Goal: Task Accomplishment & Management: Use online tool/utility

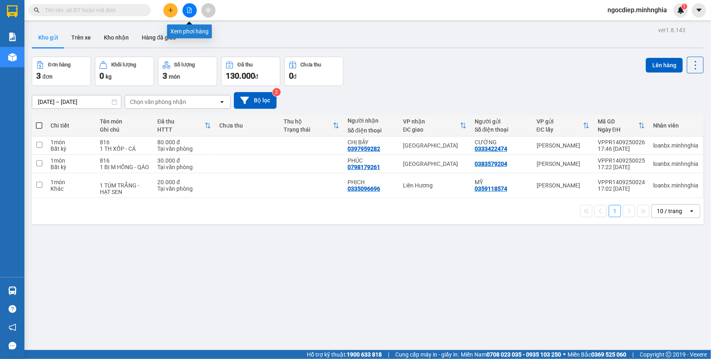
click at [188, 6] on button at bounding box center [189, 10] width 14 height 14
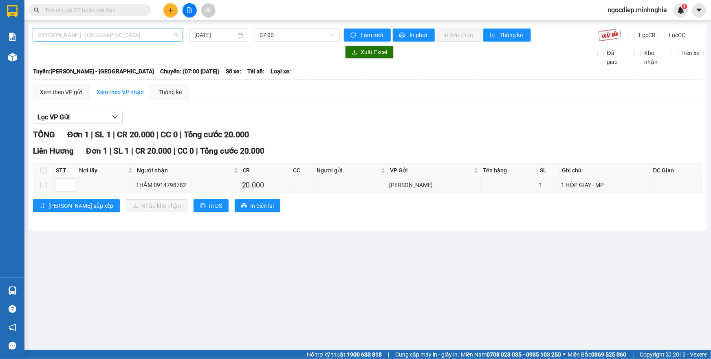
click at [129, 32] on span "[PERSON_NAME] - [GEOGRAPHIC_DATA]" at bounding box center [107, 35] width 141 height 12
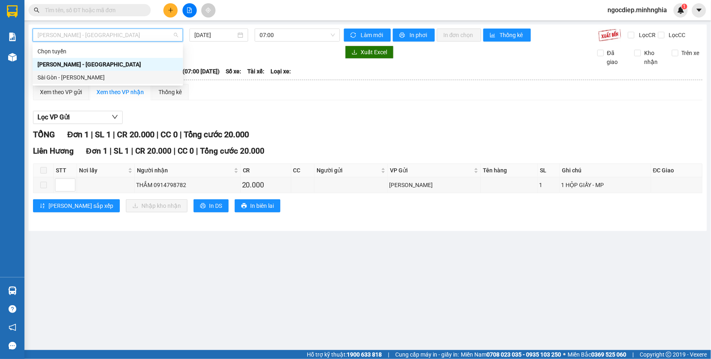
click at [143, 73] on div "Sài Gòn - [PERSON_NAME]" at bounding box center [107, 77] width 141 height 9
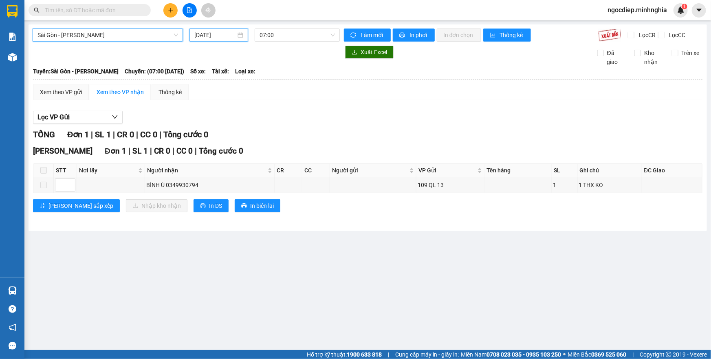
drag, startPoint x: 223, startPoint y: 37, endPoint x: 226, endPoint y: 40, distance: 4.6
click at [223, 37] on input "[DATE]" at bounding box center [215, 35] width 42 height 9
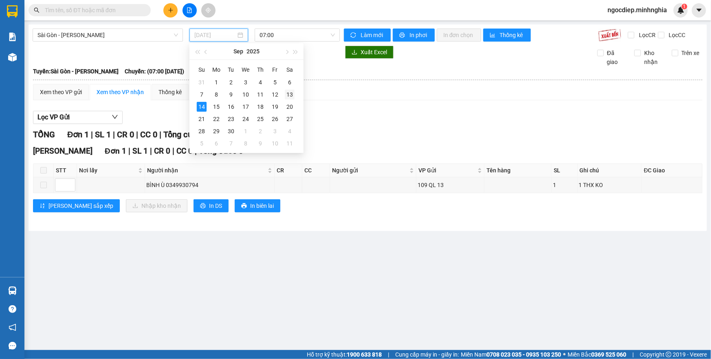
click at [295, 94] on td "13" at bounding box center [289, 94] width 15 height 12
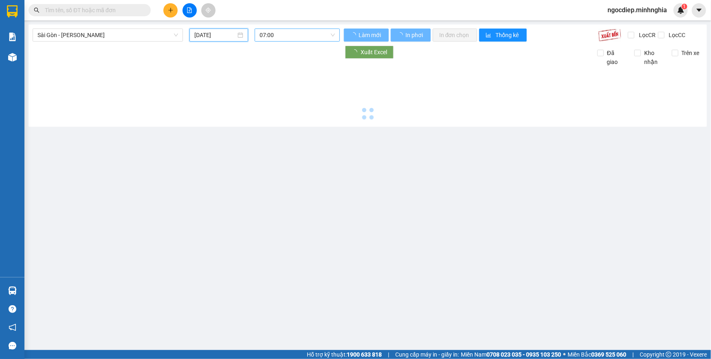
click at [303, 40] on span "07:00" at bounding box center [296, 35] width 75 height 12
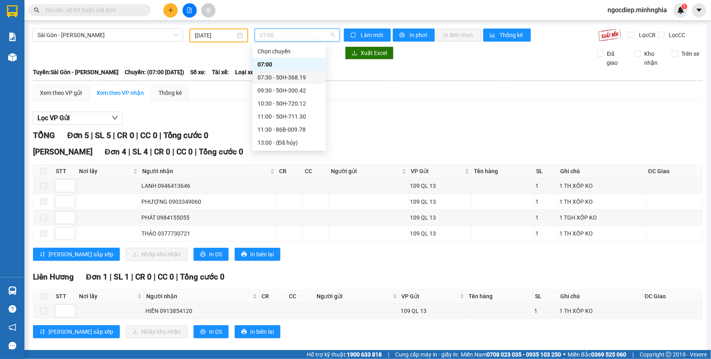
click at [288, 77] on div "07:30 - 50H-368.19" at bounding box center [289, 77] width 64 height 9
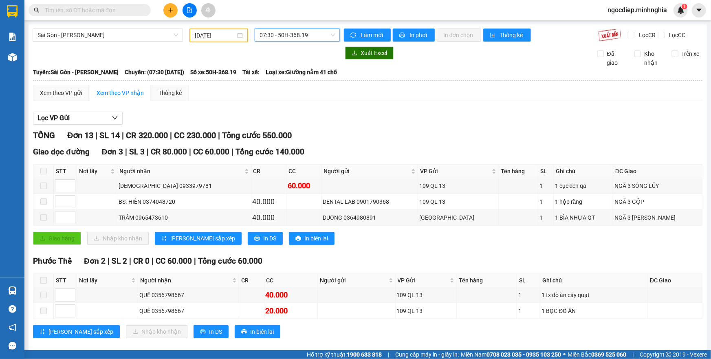
click at [316, 35] on span "07:30 - 50H-368.19" at bounding box center [296, 35] width 75 height 12
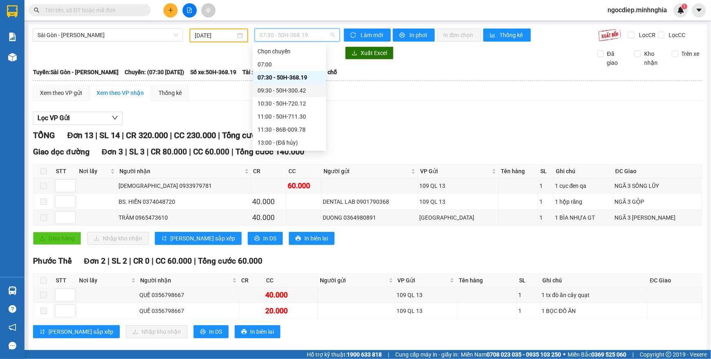
click at [308, 90] on div "09:30 - 50H-300.42" at bounding box center [289, 90] width 64 height 9
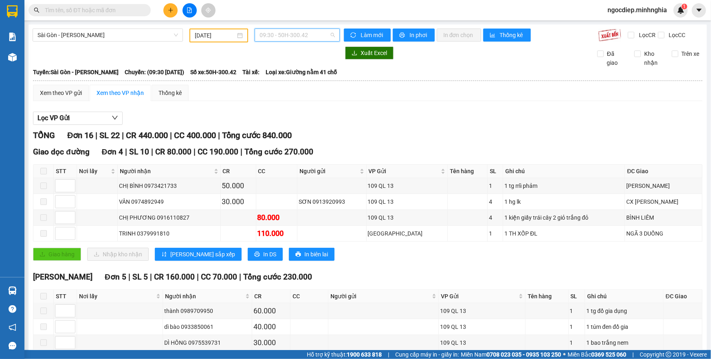
click at [309, 39] on span "09:30 - 50H-300.42" at bounding box center [296, 35] width 75 height 12
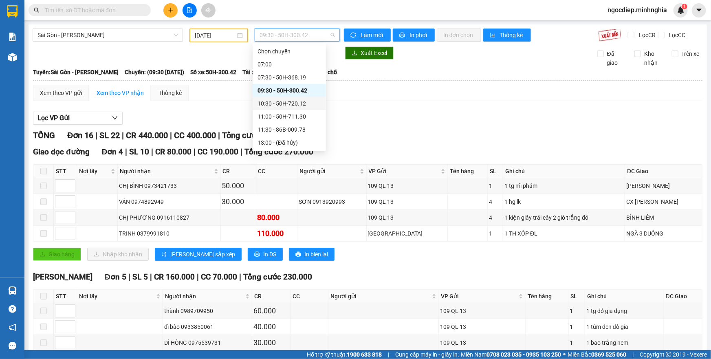
click at [297, 106] on div "10:30 - 50H-720.12" at bounding box center [289, 103] width 64 height 9
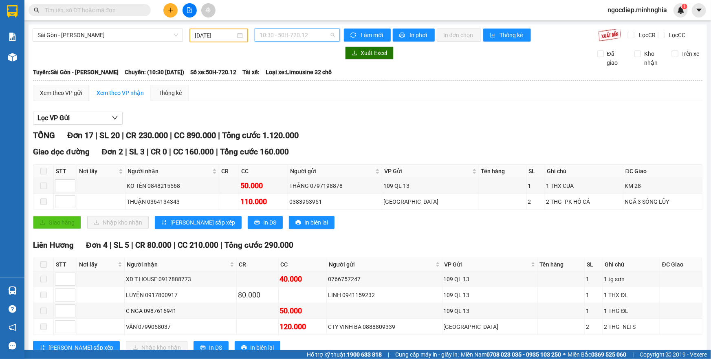
click at [322, 34] on span "10:30 - 50H-720.12" at bounding box center [296, 35] width 75 height 12
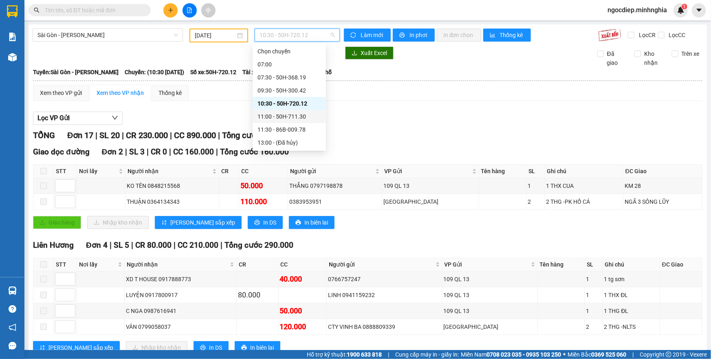
click at [296, 117] on div "11:00 - 50H-711.30" at bounding box center [289, 116] width 64 height 9
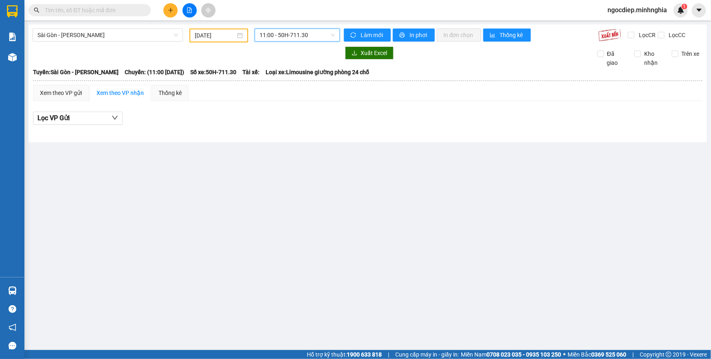
click at [292, 33] on span "11:00 - 50H-711.30" at bounding box center [296, 35] width 75 height 12
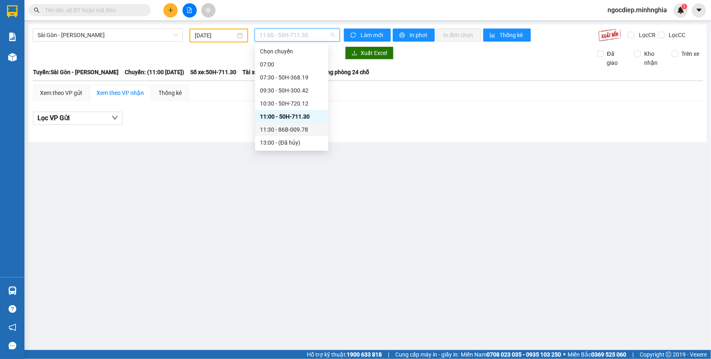
click at [299, 127] on div "11:30 - 86B-009.78" at bounding box center [292, 129] width 64 height 9
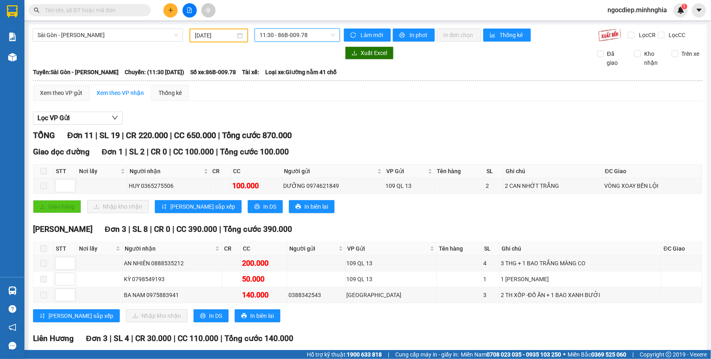
click at [286, 32] on span "11:30 - 86B-009.78" at bounding box center [296, 35] width 75 height 12
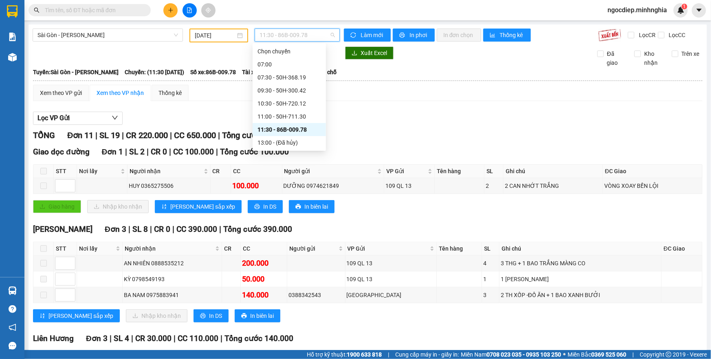
scroll to position [37, 0]
click at [297, 118] on div "14:30 - 50H-363.64" at bounding box center [289, 118] width 64 height 9
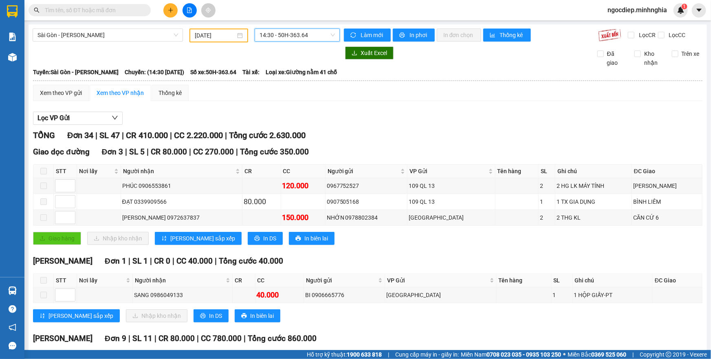
click at [315, 32] on span "14:30 - 50H-363.64" at bounding box center [296, 35] width 75 height 12
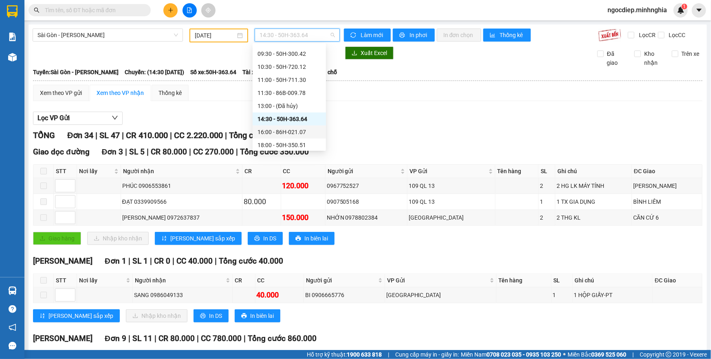
click at [295, 129] on div "16:00 - 86H-021.07" at bounding box center [289, 131] width 64 height 9
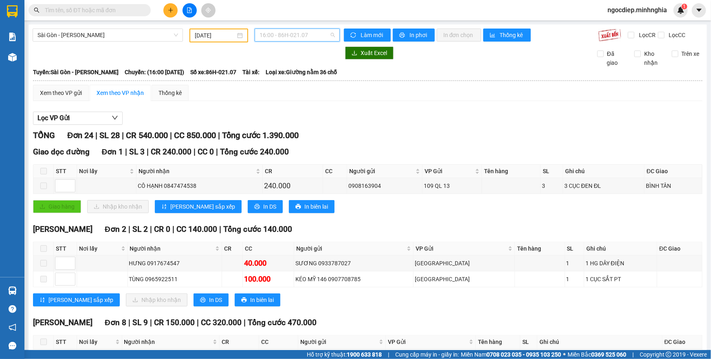
click at [326, 37] on span "16:00 - 86H-021.07" at bounding box center [296, 35] width 75 height 12
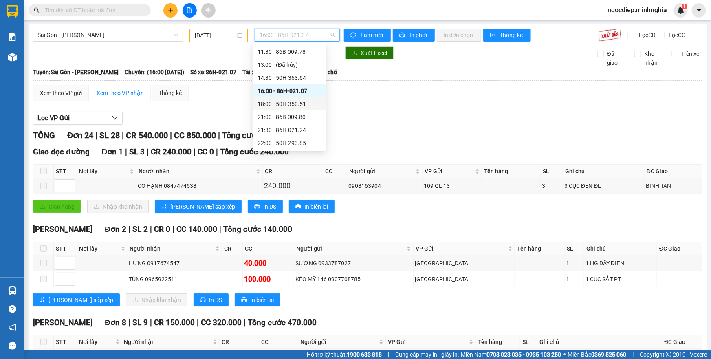
scroll to position [41, 0]
click at [295, 105] on div "[PERSON_NAME] 07:00 07:30 - 50H-368.19 09:30 - 50H-300.42 10:30 - 50H-720.12 11…" at bounding box center [289, 95] width 73 height 182
click at [290, 140] on div "18:00 - 50H-350.51" at bounding box center [289, 140] width 64 height 9
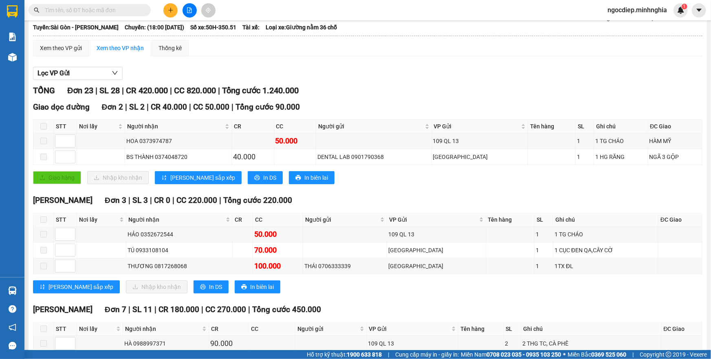
scroll to position [8, 0]
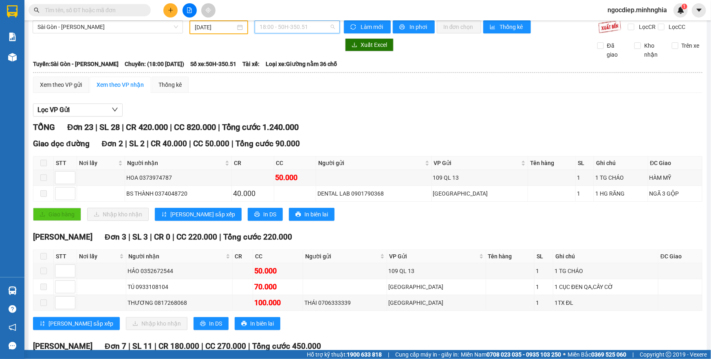
click at [317, 24] on span "18:00 - 50H-350.51" at bounding box center [296, 27] width 75 height 12
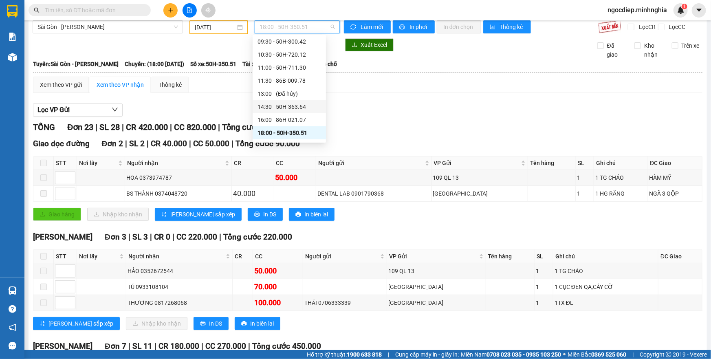
scroll to position [78, 0]
click at [295, 104] on div "21:00 - 86B-009.80" at bounding box center [289, 108] width 64 height 9
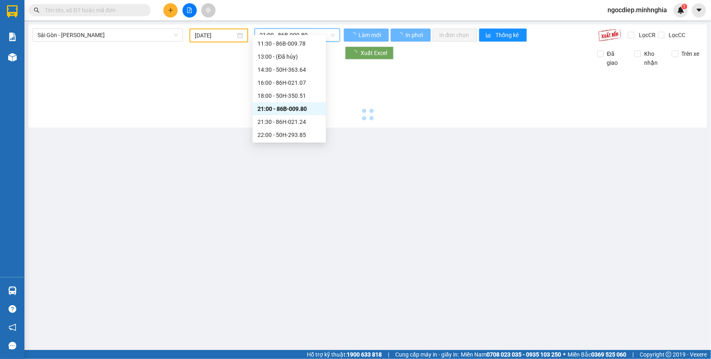
scroll to position [0, 0]
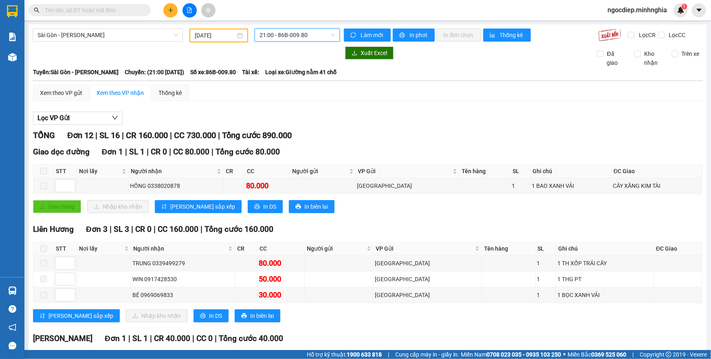
click at [318, 37] on span "21:00 - 86B-009.80" at bounding box center [296, 35] width 75 height 12
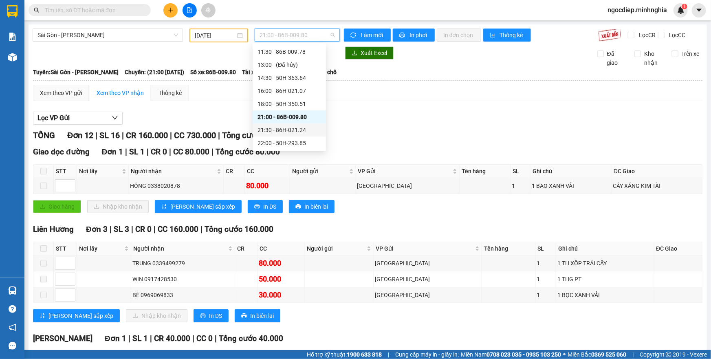
click at [298, 130] on div "21:30 - 86H-021.24" at bounding box center [289, 129] width 64 height 9
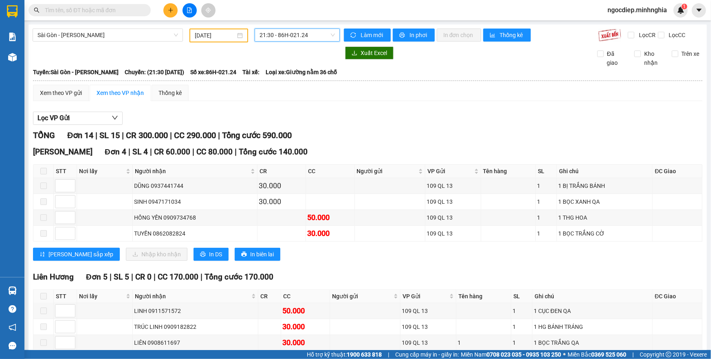
drag, startPoint x: 302, startPoint y: 26, endPoint x: 302, endPoint y: 35, distance: 9.4
click at [302, 28] on div "[GEOGRAPHIC_DATA] - [PERSON_NAME] Rí [DATE] 21:30 21:30 - 86H-021.24 [PERSON_NA…" at bounding box center [368, 323] width 678 height 598
click at [302, 35] on span "21:30 - 86H-021.24" at bounding box center [296, 35] width 75 height 12
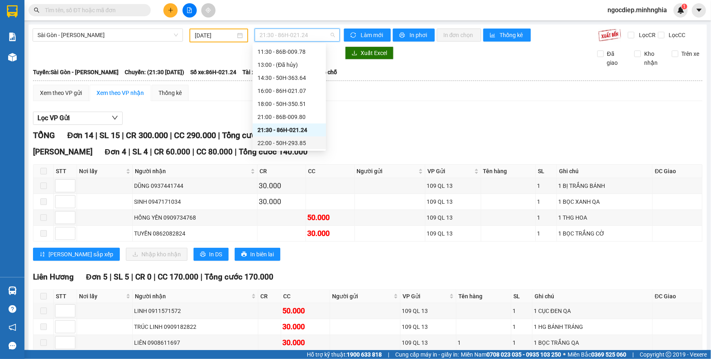
click at [290, 138] on div "22:00 - 50H-293.85" at bounding box center [289, 142] width 64 height 9
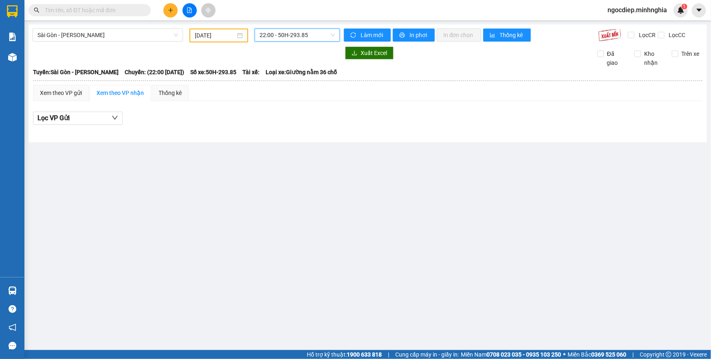
click at [318, 40] on span "22:00 - 50H-293.85" at bounding box center [296, 35] width 75 height 12
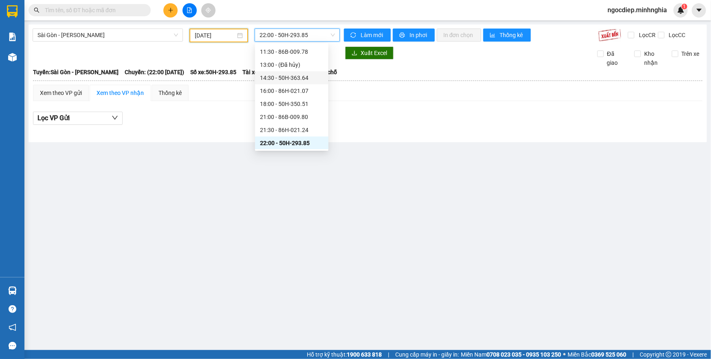
click at [212, 33] on input "[DATE]" at bounding box center [215, 35] width 41 height 9
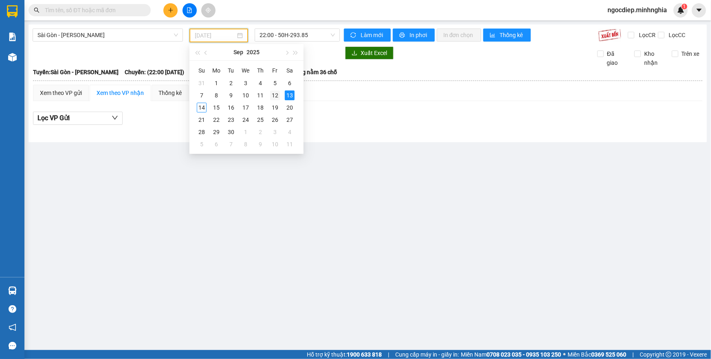
click at [275, 99] on div "12" at bounding box center [275, 95] width 10 height 10
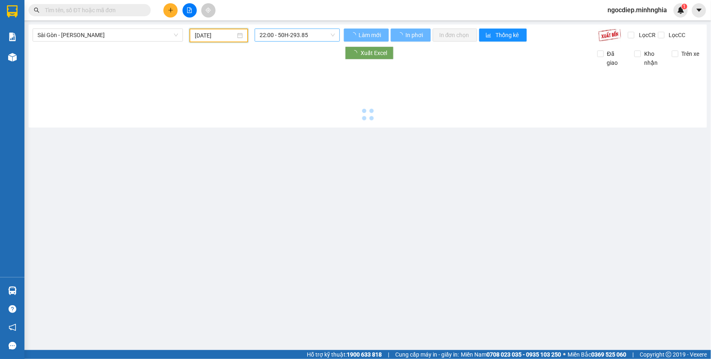
type input "[DATE]"
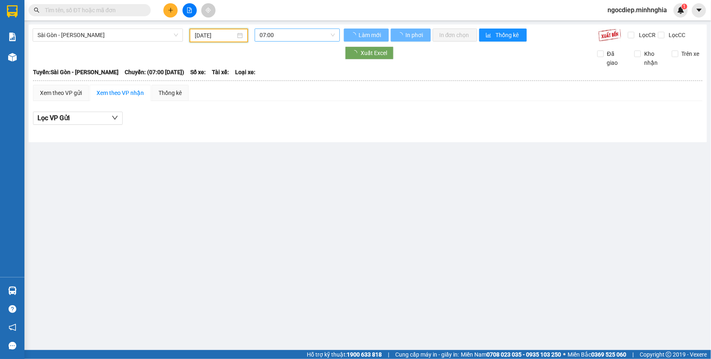
click at [279, 33] on span "07:00" at bounding box center [296, 35] width 75 height 12
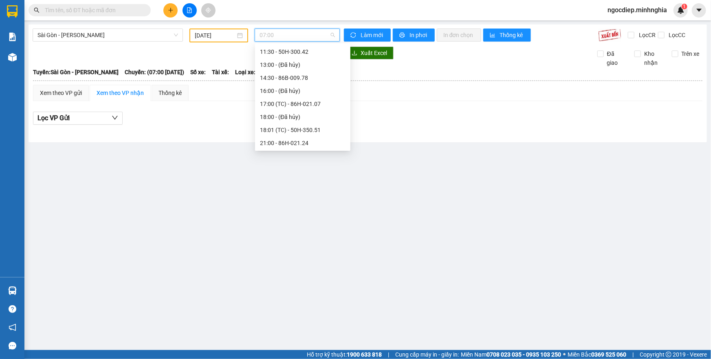
scroll to position [13, 0]
click at [286, 65] on div "07:30 - 50H-368.19" at bounding box center [303, 64] width 86 height 9
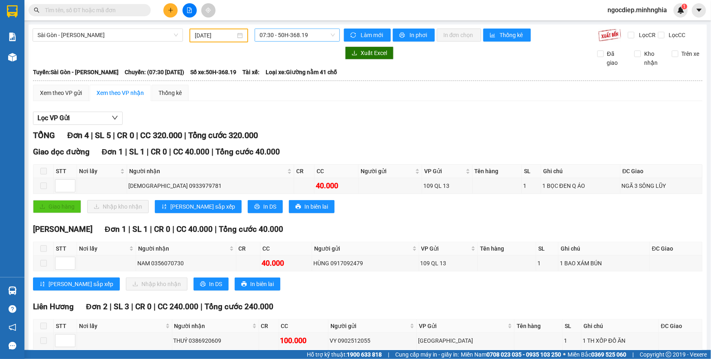
drag, startPoint x: 301, startPoint y: 45, endPoint x: 309, endPoint y: 41, distance: 8.7
click at [306, 42] on div "[GEOGRAPHIC_DATA] - [PERSON_NAME] Rí [DATE] 07:30 - 50H-368.19 [PERSON_NAME] mớ…" at bounding box center [368, 213] width 678 height 378
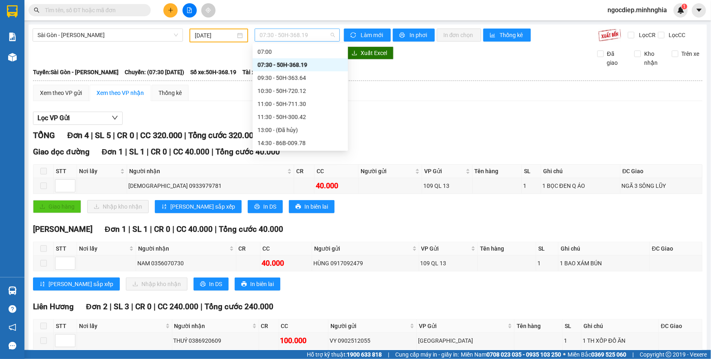
click at [309, 41] on span "07:30 - 50H-368.19" at bounding box center [296, 35] width 75 height 12
click at [333, 72] on div "09:30 - 50H-363.64" at bounding box center [300, 77] width 95 height 13
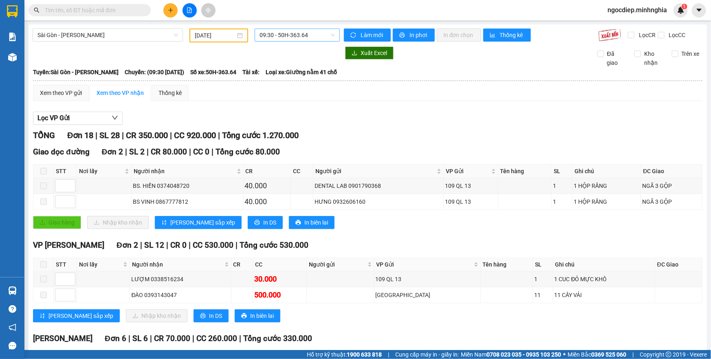
drag, startPoint x: 318, startPoint y: 42, endPoint x: 315, endPoint y: 38, distance: 4.3
click at [315, 38] on div "09:30 - 50H-363.64" at bounding box center [297, 36] width 92 height 14
click at [315, 38] on span "09:30 - 50H-363.64" at bounding box center [296, 35] width 75 height 12
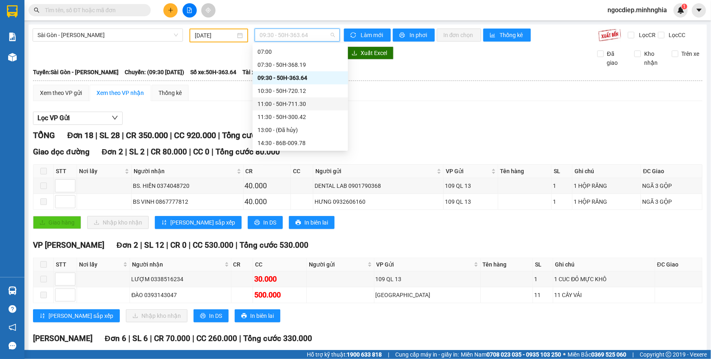
click at [337, 98] on div "11:00 - 50H-711.30" at bounding box center [300, 103] width 95 height 13
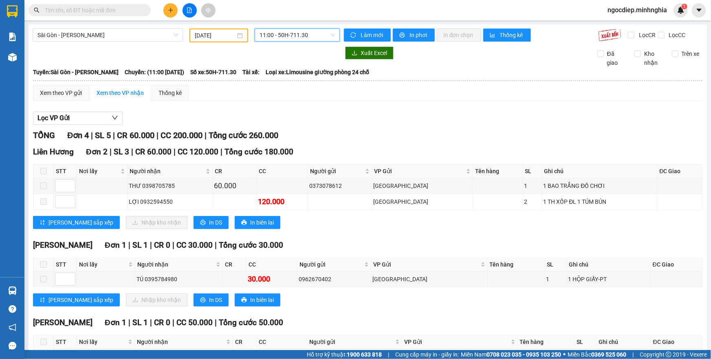
click at [288, 24] on main "[GEOGRAPHIC_DATA] - [PERSON_NAME] Rí [DATE] 11:00 11:00 - 50H-711.30 [PERSON_NA…" at bounding box center [355, 175] width 711 height 350
drag, startPoint x: 298, startPoint y: 42, endPoint x: 303, endPoint y: 41, distance: 5.2
click at [300, 42] on div "[GEOGRAPHIC_DATA] - [PERSON_NAME] Rí [DATE] 11:00 - 50H-711.30 [PERSON_NAME] mớ…" at bounding box center [368, 213] width 678 height 378
click at [306, 39] on span "11:00 - 50H-711.30" at bounding box center [296, 35] width 75 height 12
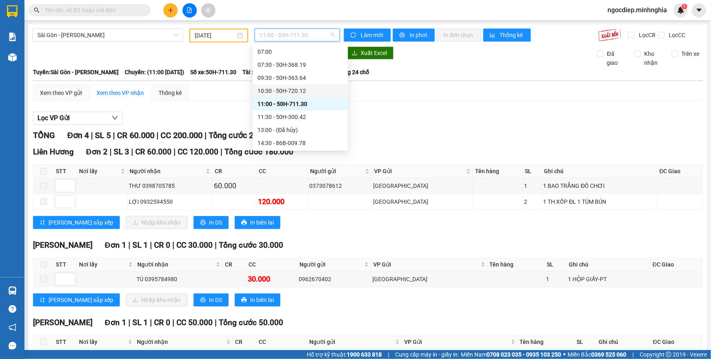
click at [328, 85] on div "10:30 - 50H-720.12" at bounding box center [300, 90] width 95 height 13
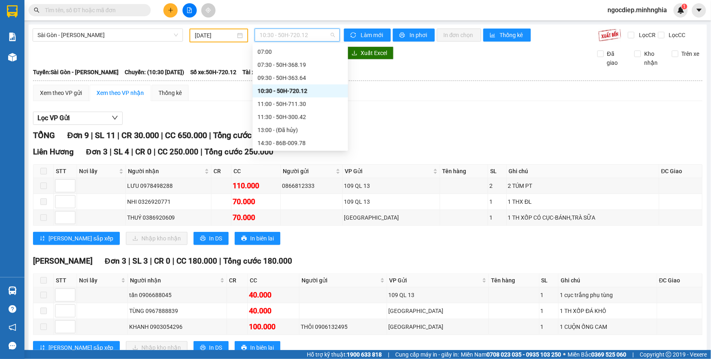
click at [286, 30] on span "10:30 - 50H-720.12" at bounding box center [296, 35] width 75 height 12
click at [325, 98] on div "11:00 - 50H-711.30" at bounding box center [300, 103] width 95 height 13
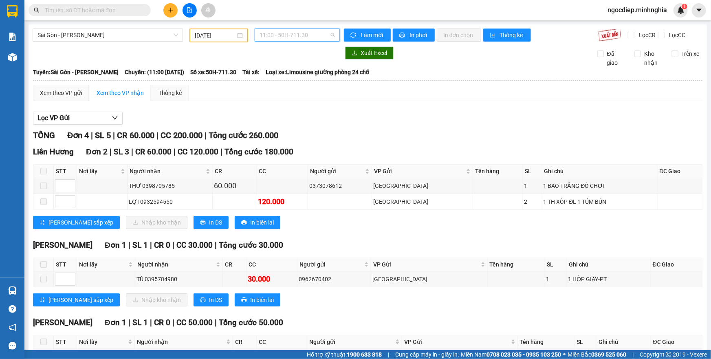
click at [312, 35] on span "11:00 - 50H-711.30" at bounding box center [296, 35] width 75 height 12
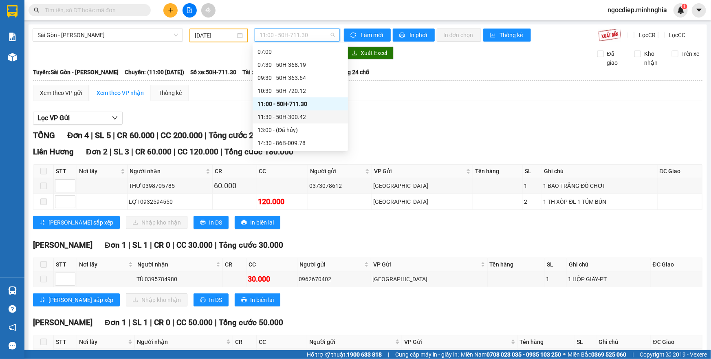
click at [298, 116] on div "11:30 - 50H-300.42" at bounding box center [300, 116] width 86 height 9
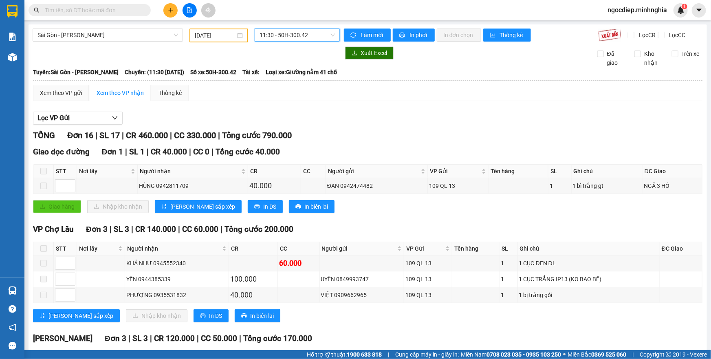
click at [304, 37] on span "11:30 - 50H-300.42" at bounding box center [296, 35] width 75 height 12
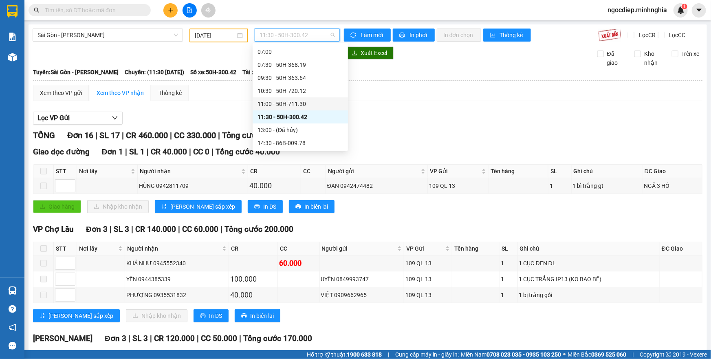
scroll to position [50, 0]
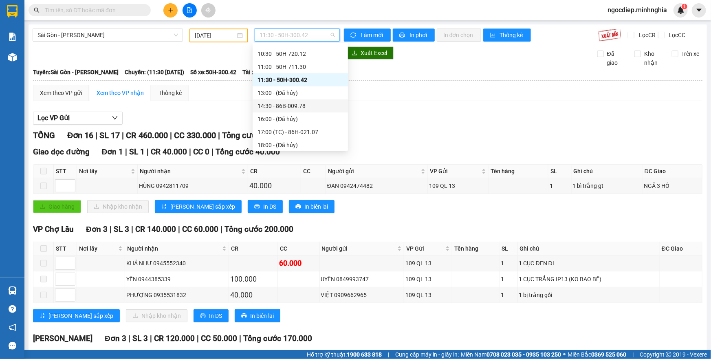
click at [294, 103] on div "14:30 - 86B-009.78" at bounding box center [300, 105] width 86 height 9
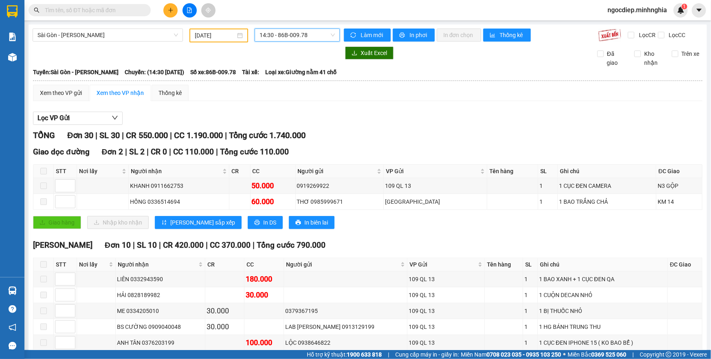
click at [303, 36] on span "14:30 - 86B-009.78" at bounding box center [296, 35] width 75 height 12
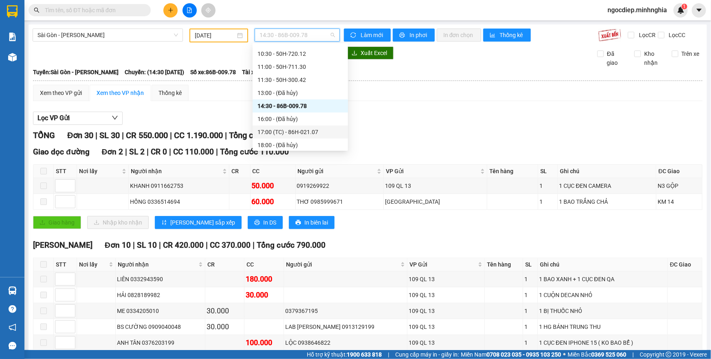
click at [302, 134] on div "17:00 (TC) - 86H-021.07" at bounding box center [300, 131] width 86 height 9
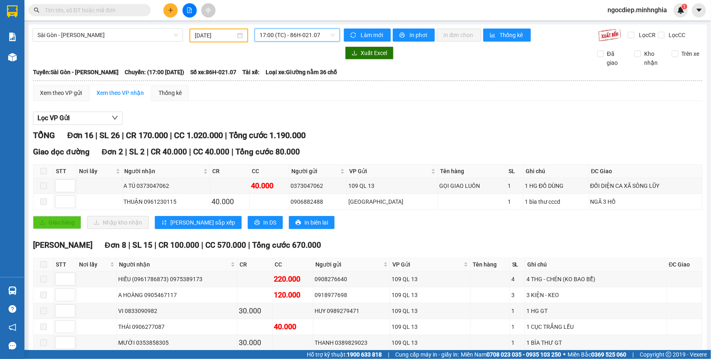
click at [324, 37] on span "17:00 (TC) - 86H-021.07" at bounding box center [296, 35] width 75 height 12
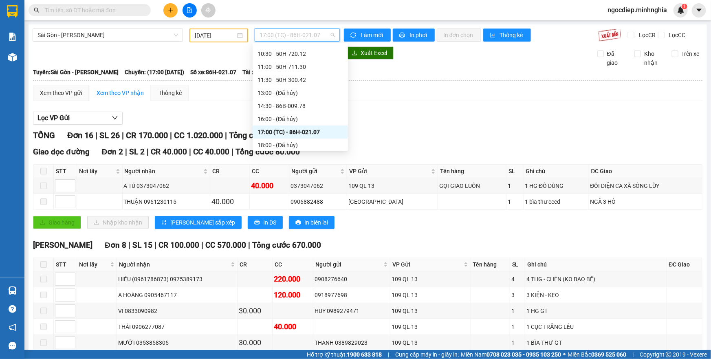
scroll to position [87, 0]
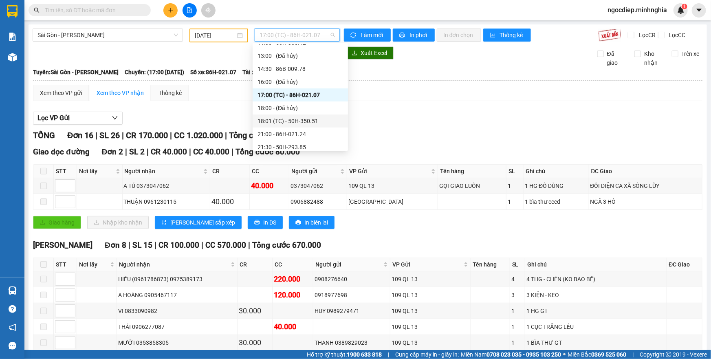
click at [310, 117] on div "18:01 (TC) - 50H-350.51" at bounding box center [300, 121] width 86 height 9
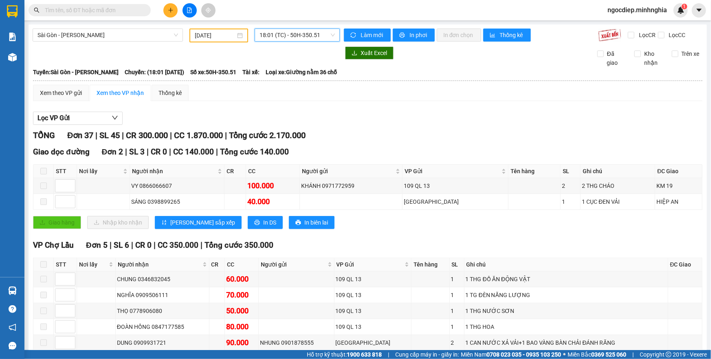
click at [314, 37] on span "18:01 (TC) - 50H-350.51" at bounding box center [296, 35] width 75 height 12
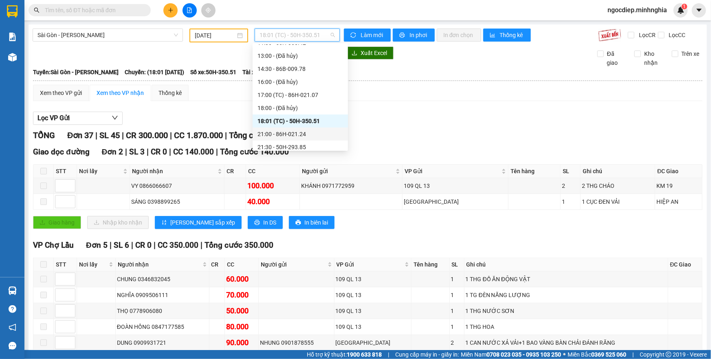
scroll to position [117, 0]
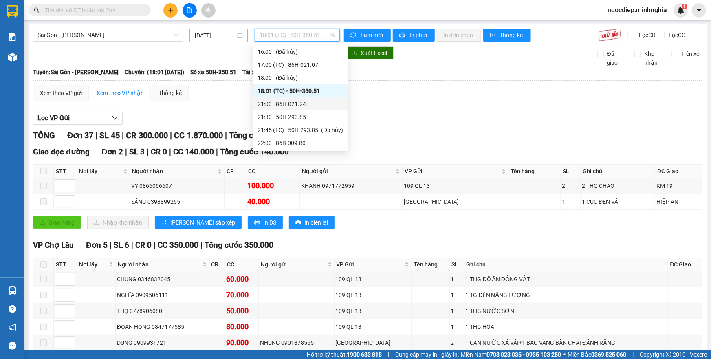
click at [290, 106] on div "21:00 - 86H-021.24" at bounding box center [300, 103] width 86 height 9
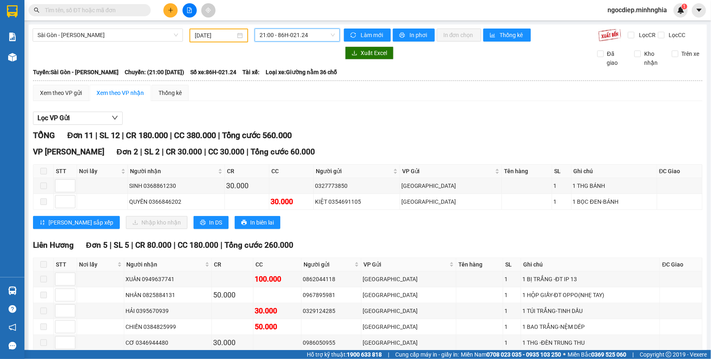
click at [293, 35] on span "21:00 - 86H-021.24" at bounding box center [296, 35] width 75 height 12
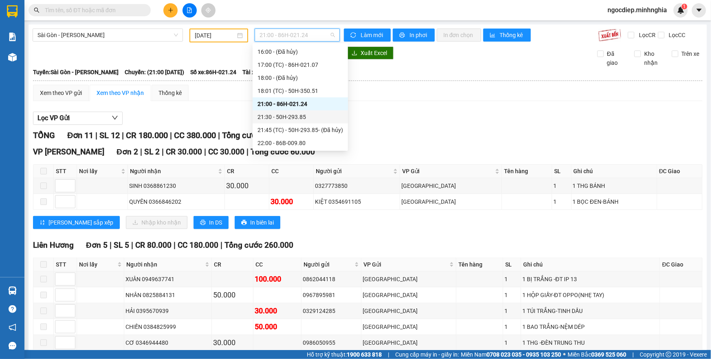
click at [295, 112] on div "21:30 - 50H-293.85" at bounding box center [300, 116] width 86 height 9
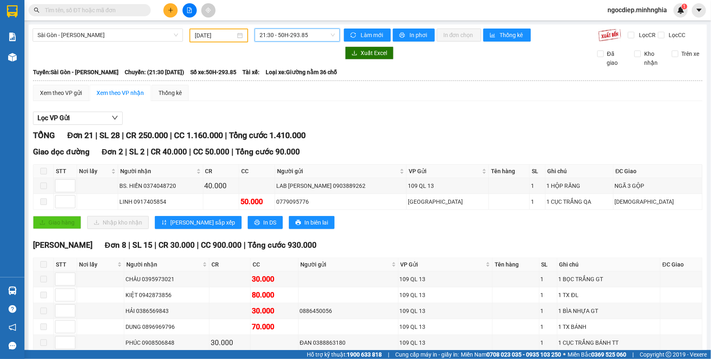
click at [290, 38] on span "21:30 - 50H-293.85" at bounding box center [296, 35] width 75 height 12
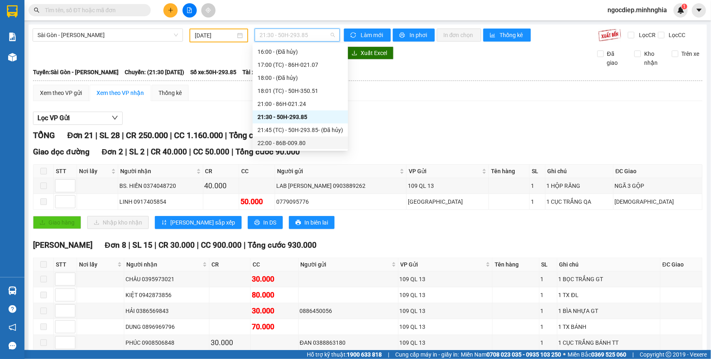
click at [293, 139] on div "22:00 - 86B-009.80" at bounding box center [300, 142] width 86 height 9
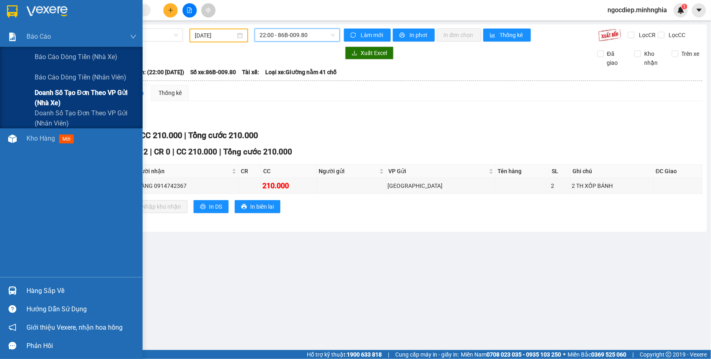
click at [60, 99] on span "Doanh số tạo đơn theo VP gửi (nhà xe)" at bounding box center [86, 98] width 102 height 20
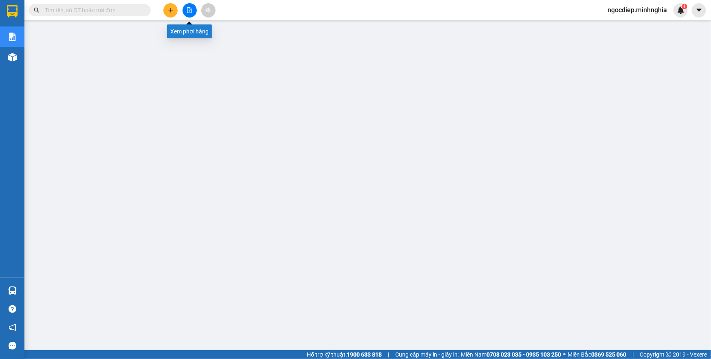
click at [192, 15] on button at bounding box center [189, 10] width 14 height 14
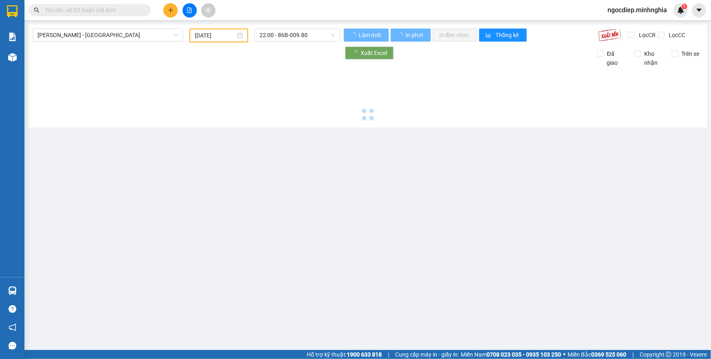
type input "[DATE]"
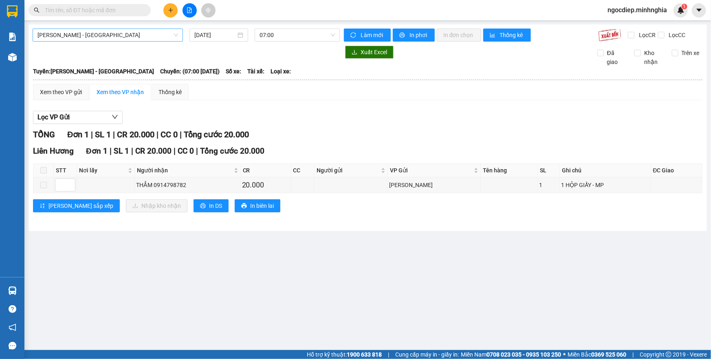
click at [110, 40] on span "[PERSON_NAME] - [GEOGRAPHIC_DATA]" at bounding box center [107, 35] width 141 height 12
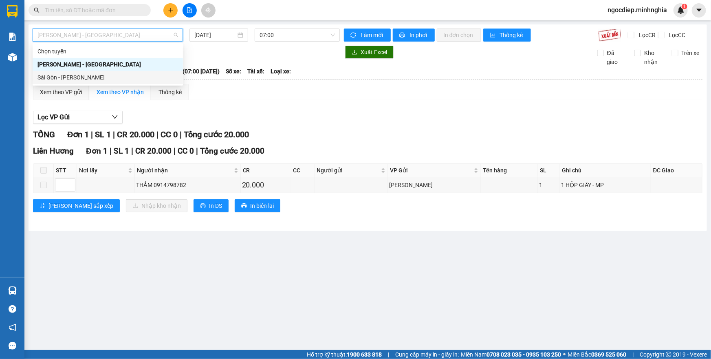
click at [121, 80] on div "Sài Gòn - [PERSON_NAME]" at bounding box center [107, 77] width 141 height 9
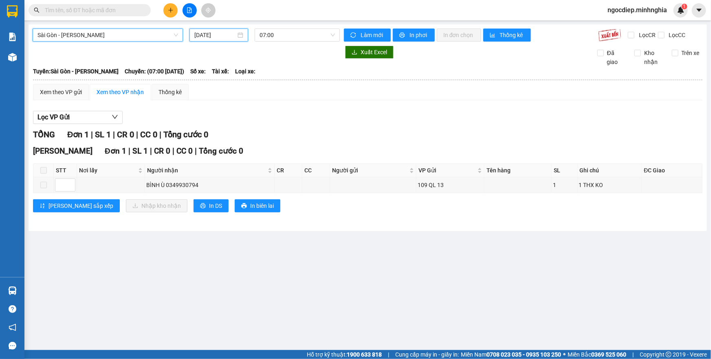
click at [226, 31] on input "[DATE]" at bounding box center [215, 35] width 42 height 9
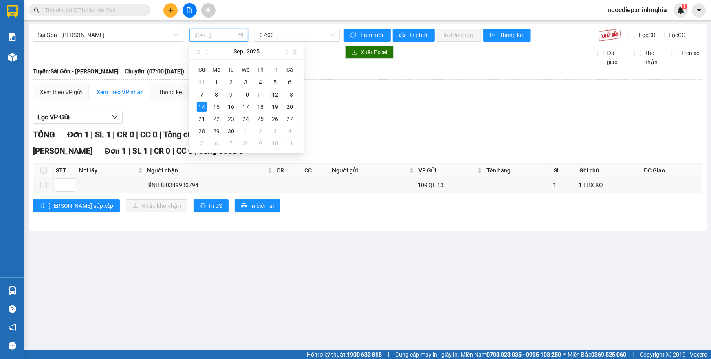
click at [270, 98] on div "12" at bounding box center [275, 95] width 10 height 10
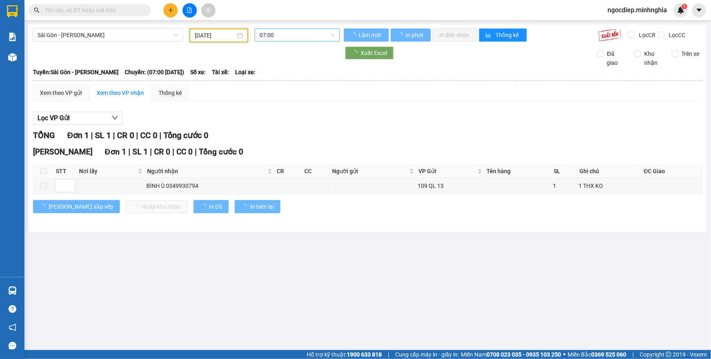
type input "[DATE]"
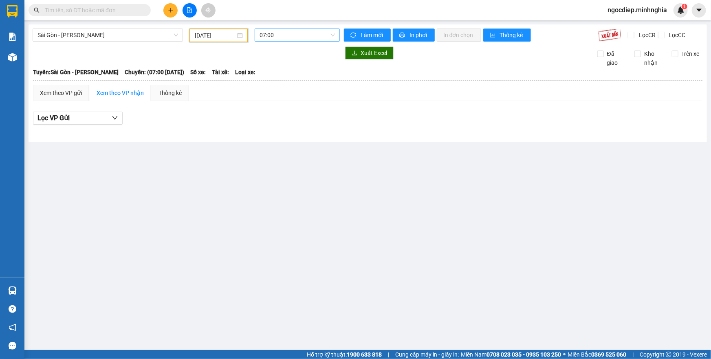
click at [312, 33] on span "07:00" at bounding box center [296, 35] width 75 height 12
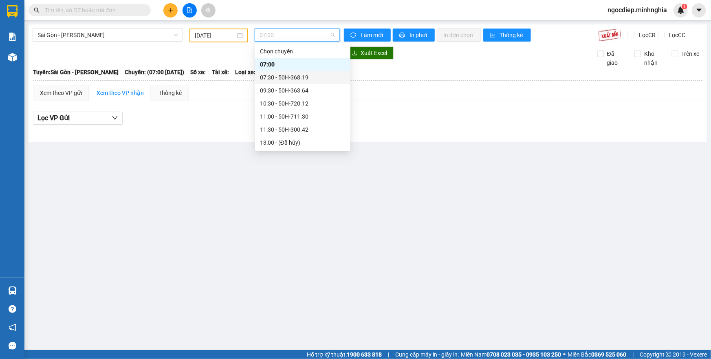
click at [318, 78] on div "07:30 - 50H-368.19" at bounding box center [303, 77] width 86 height 9
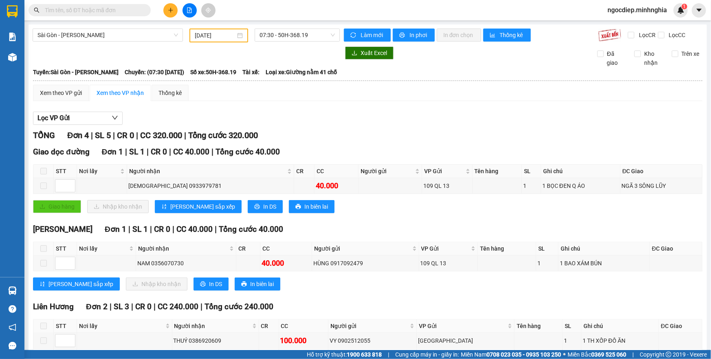
click at [326, 24] on div "[GEOGRAPHIC_DATA] - [PERSON_NAME] Rí [DATE] 07:30 - 50H-368.19 [PERSON_NAME] mớ…" at bounding box center [368, 213] width 678 height 378
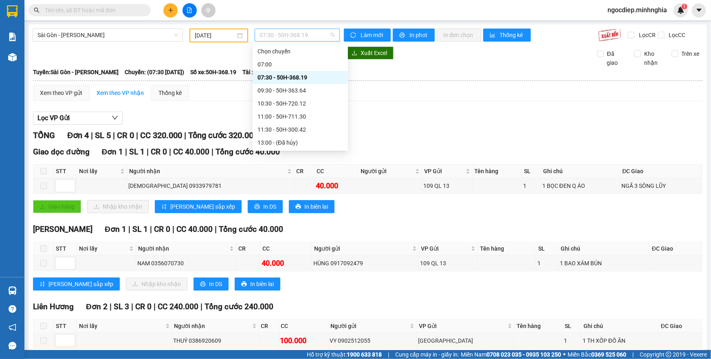
click at [319, 34] on span "07:30 - 50H-368.19" at bounding box center [296, 35] width 75 height 12
drag, startPoint x: 289, startPoint y: 81, endPoint x: 289, endPoint y: 95, distance: 13.4
click at [289, 95] on div "Chọn chuyến 07:00 07:30 - 50H-368.19 09:30 - 50H-363.64 10:30 - 50H-720.12 11:0…" at bounding box center [300, 156] width 95 height 222
click at [289, 95] on div "09:30 - 50H-363.64" at bounding box center [300, 90] width 95 height 13
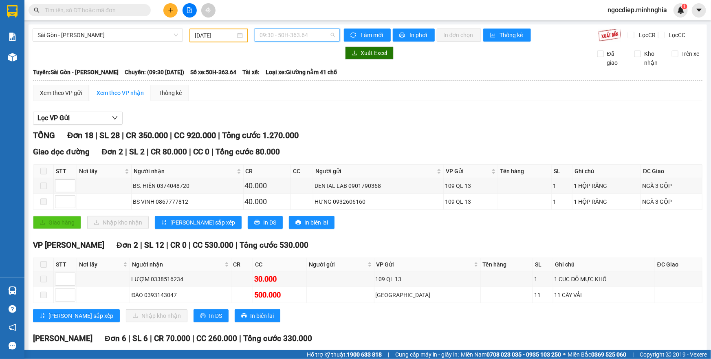
click at [325, 29] on span "09:30 - 50H-363.64" at bounding box center [296, 35] width 75 height 12
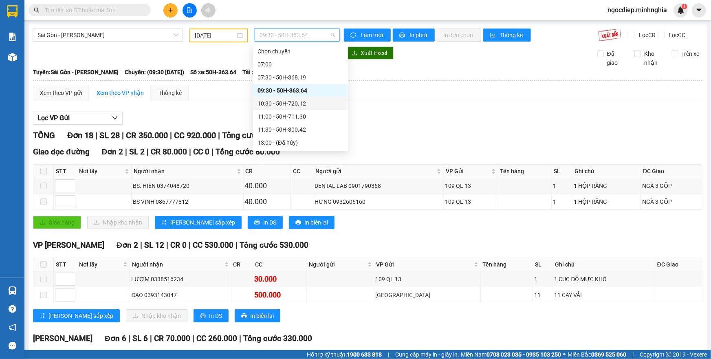
click at [306, 97] on div "10:30 - 50H-720.12" at bounding box center [300, 103] width 95 height 13
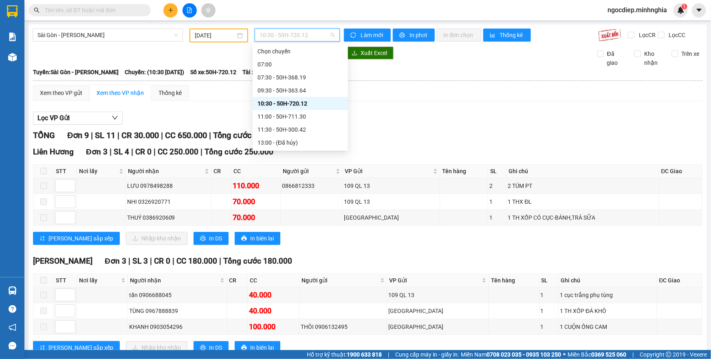
click at [319, 32] on span "10:30 - 50H-720.12" at bounding box center [296, 35] width 75 height 12
click at [301, 113] on div "11:00 - 50H-711.30" at bounding box center [300, 116] width 86 height 9
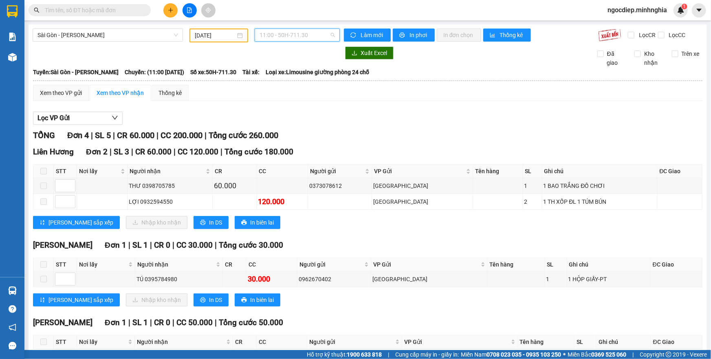
click at [310, 31] on span "11:00 - 50H-711.30" at bounding box center [296, 35] width 75 height 12
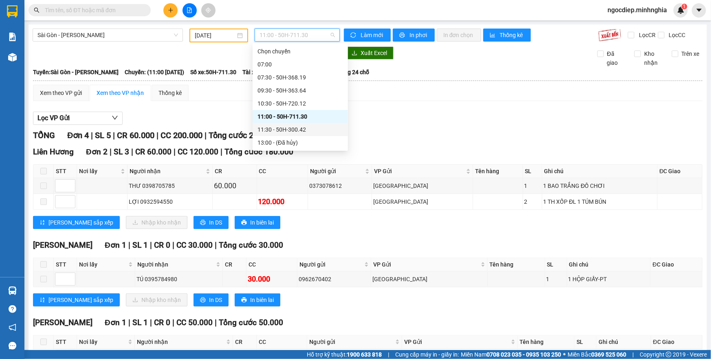
click at [296, 133] on div "11:30 - 50H-300.42" at bounding box center [300, 129] width 86 height 9
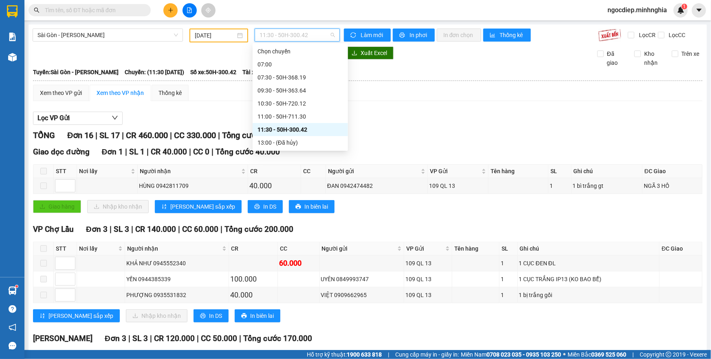
click at [306, 33] on span "11:30 - 50H-300.42" at bounding box center [296, 35] width 75 height 12
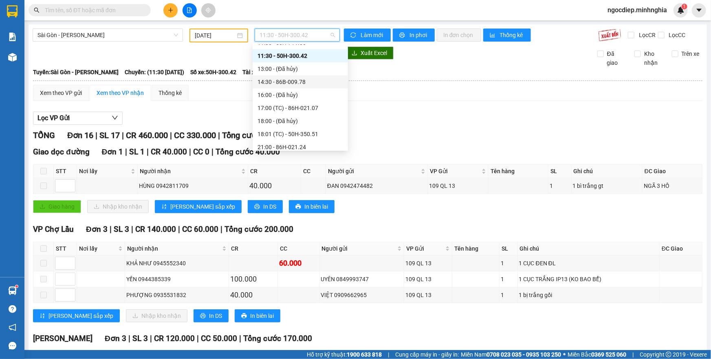
click at [310, 86] on div "14:30 - 86B-009.78" at bounding box center [300, 81] width 86 height 9
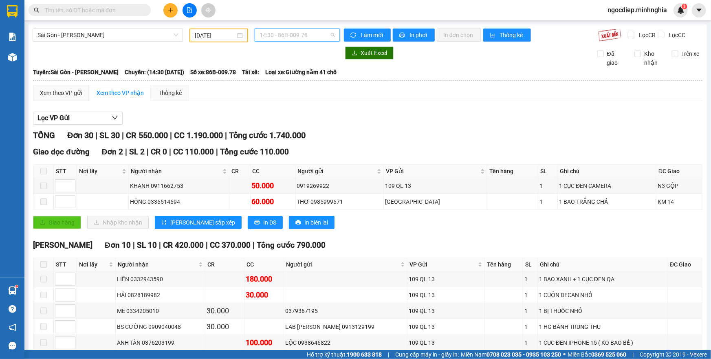
click at [319, 37] on span "14:30 - 86B-009.78" at bounding box center [296, 35] width 75 height 12
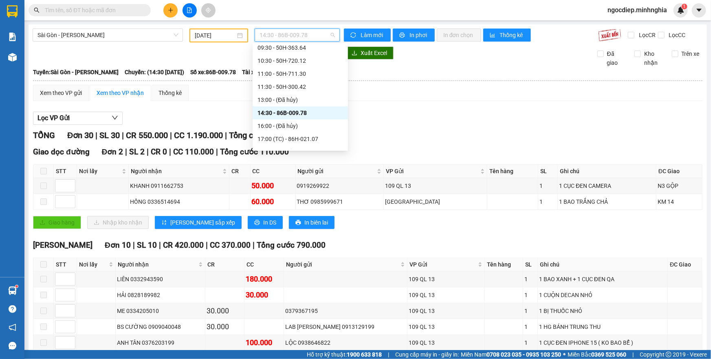
scroll to position [80, 0]
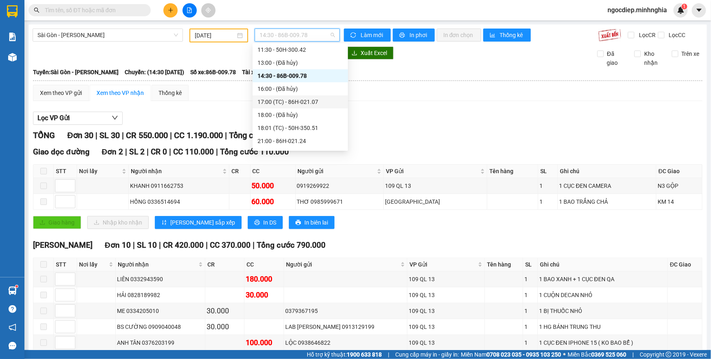
click at [314, 97] on div "17:00 (TC) - 86H-021.07" at bounding box center [300, 101] width 95 height 13
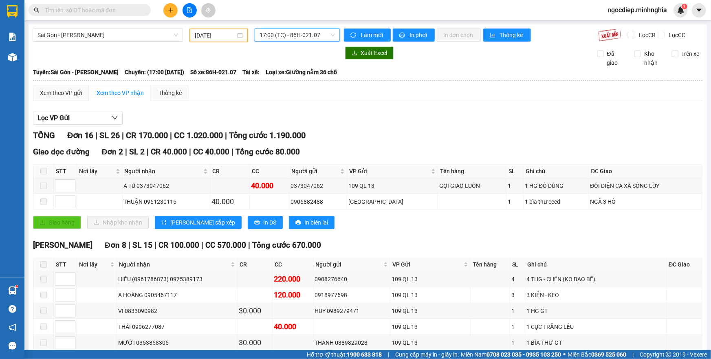
click at [326, 37] on span "17:00 (TC) - 86H-021.07" at bounding box center [296, 35] width 75 height 12
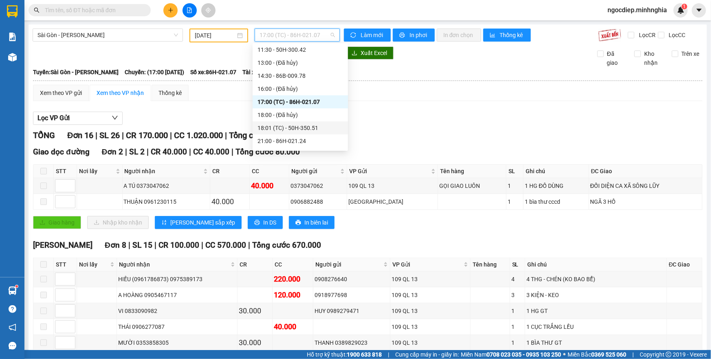
click at [279, 132] on div "18:01 (TC) - 50H-350.51" at bounding box center [300, 127] width 95 height 13
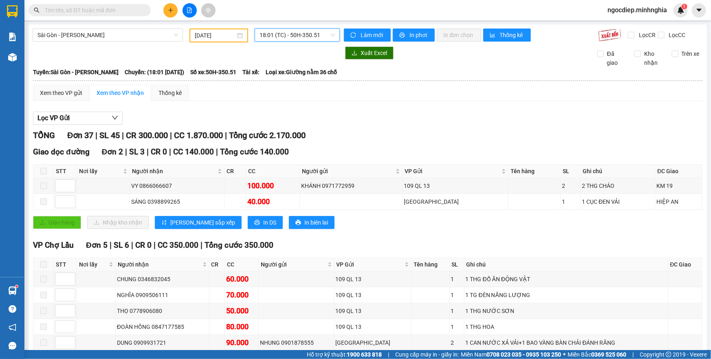
click at [309, 37] on span "18:01 (TC) - 50H-350.51" at bounding box center [296, 35] width 75 height 12
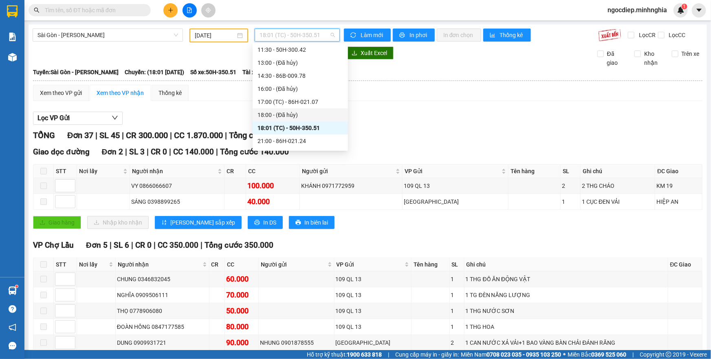
scroll to position [117, 0]
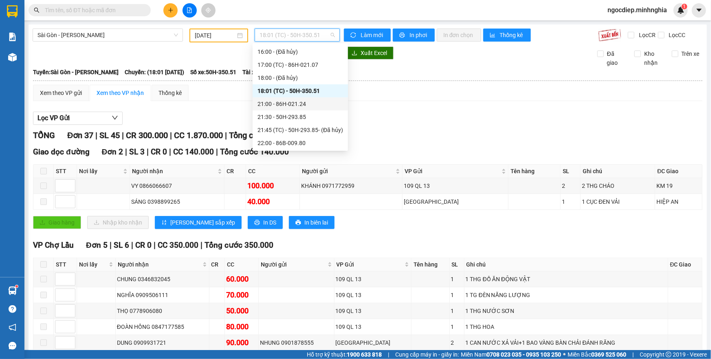
click at [316, 106] on div "21:00 - 86H-021.24" at bounding box center [300, 103] width 86 height 9
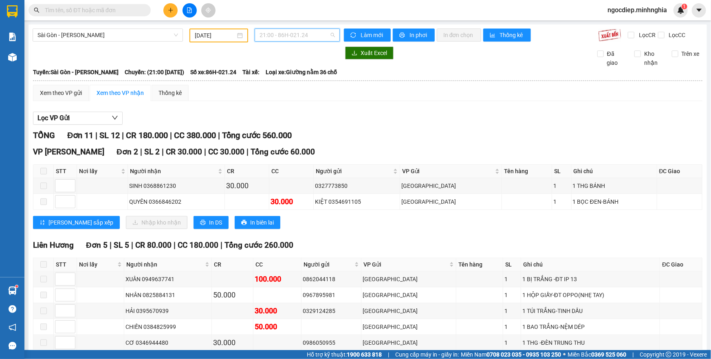
click at [317, 31] on span "21:00 - 86H-021.24" at bounding box center [296, 35] width 75 height 12
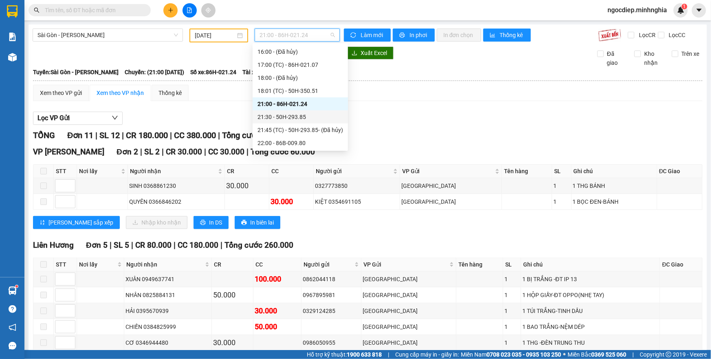
click at [327, 117] on div "21:30 - 50H-293.85" at bounding box center [300, 116] width 86 height 9
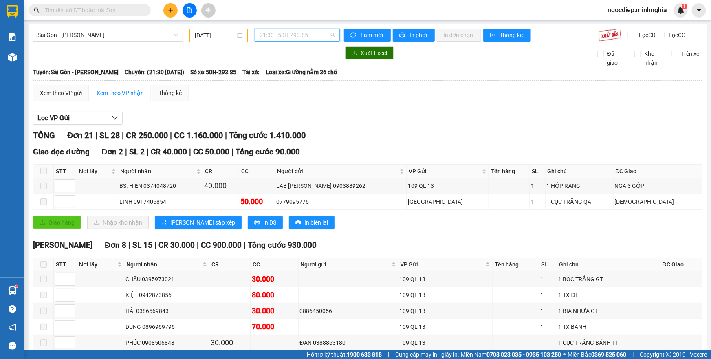
click at [317, 29] on span "21:30 - 50H-293.85" at bounding box center [296, 35] width 75 height 12
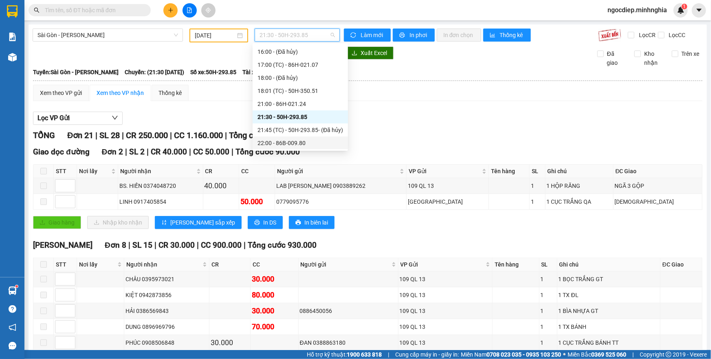
click at [304, 137] on div "22:00 - 86B-009.80" at bounding box center [300, 142] width 95 height 13
